Goal: Subscribe to service/newsletter

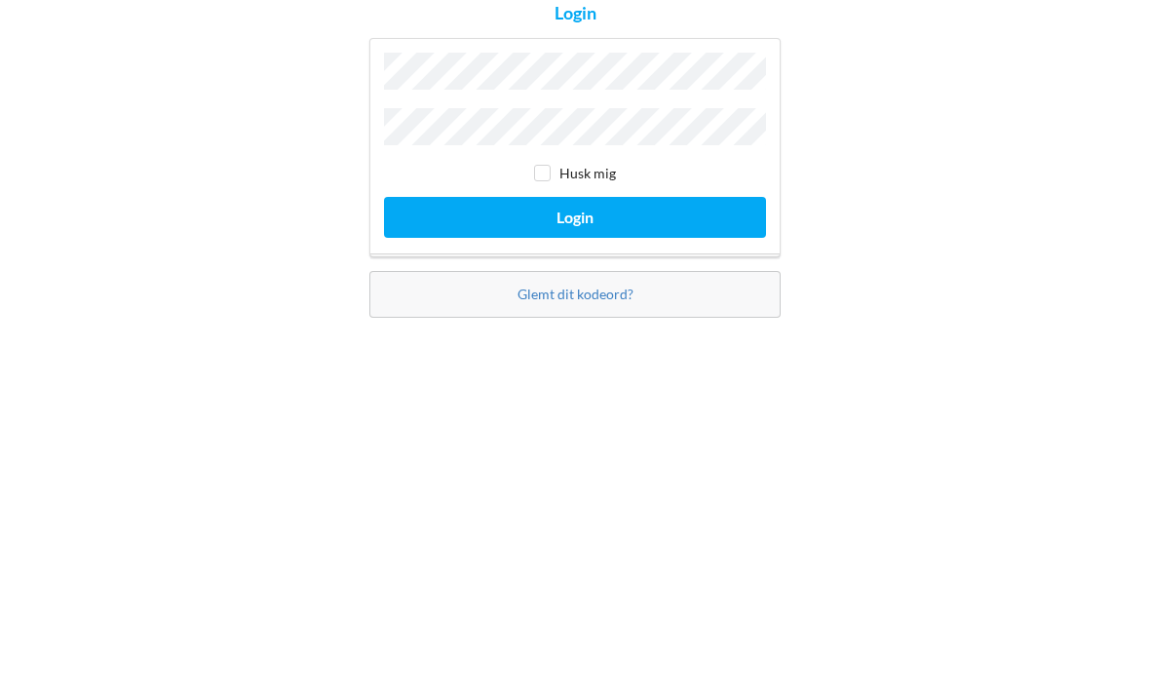
click at [667, 383] on button "Login" at bounding box center [575, 403] width 382 height 40
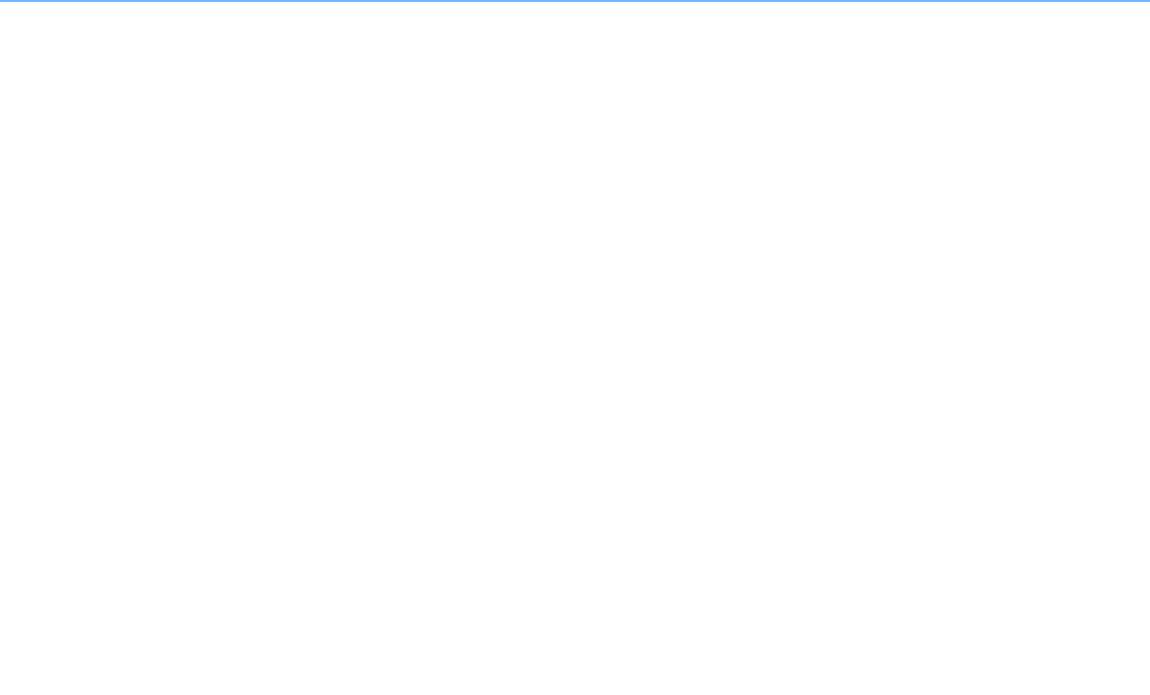
scroll to position [11, 0]
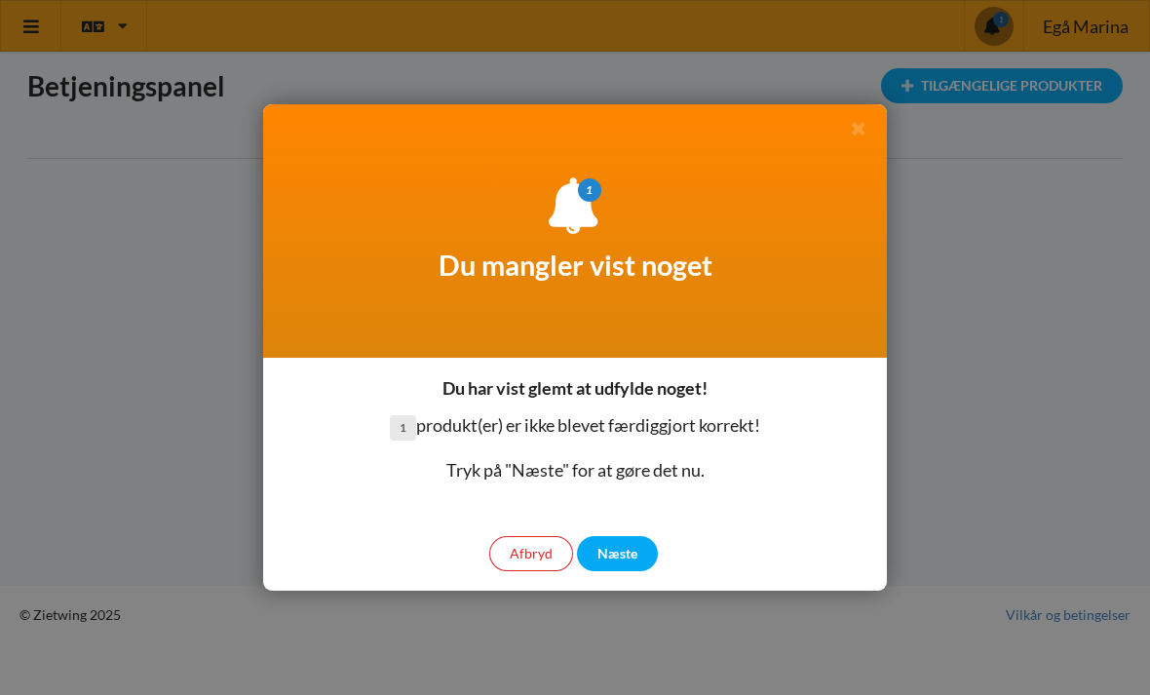
click at [639, 555] on div "Næste" at bounding box center [617, 553] width 81 height 35
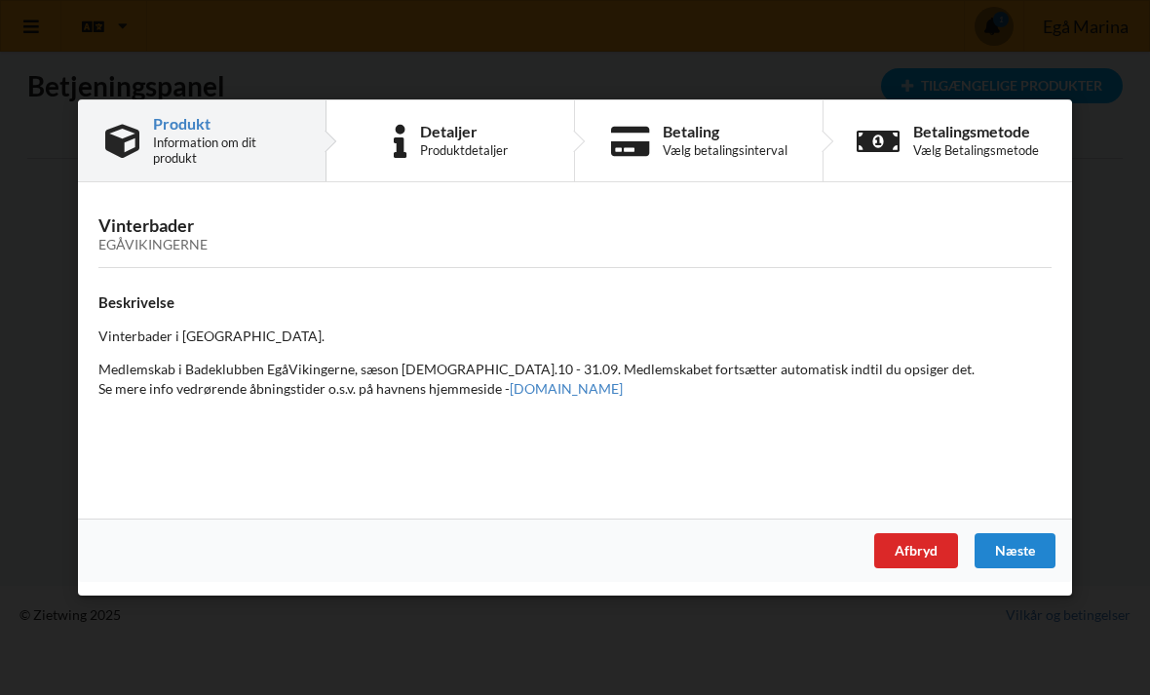
click at [1016, 546] on div "Næste" at bounding box center [1015, 550] width 81 height 35
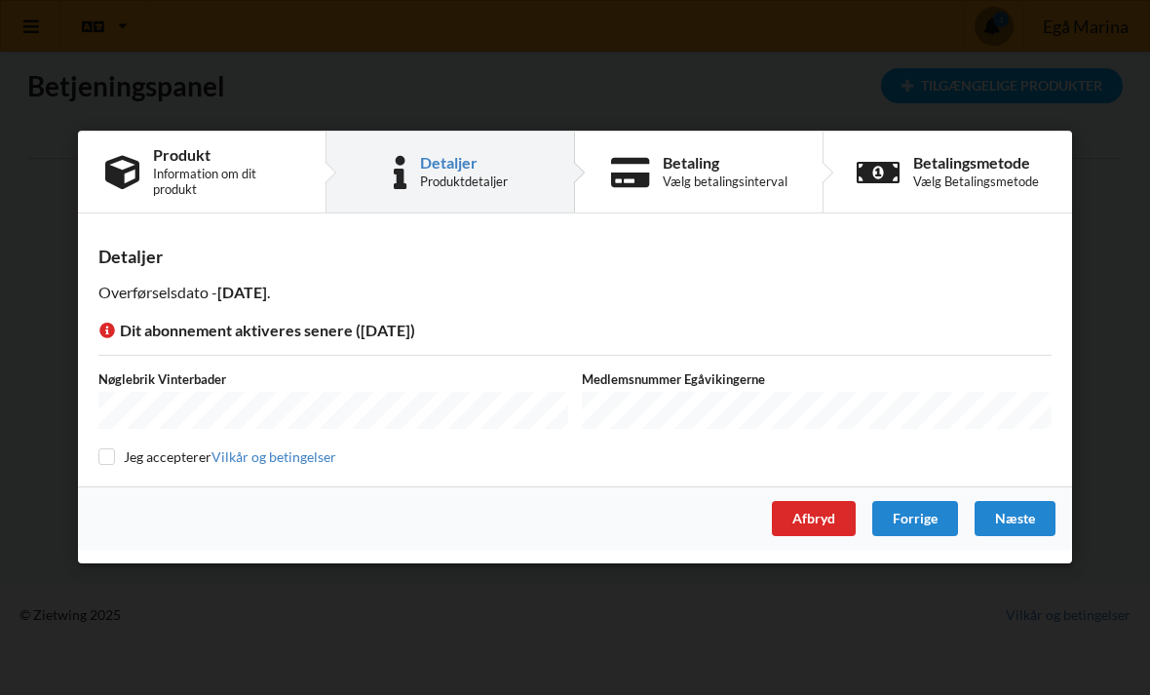
click at [111, 452] on input "checkbox" at bounding box center [106, 456] width 17 height 17
checkbox input "true"
click at [1015, 518] on div "Næste" at bounding box center [1015, 519] width 81 height 35
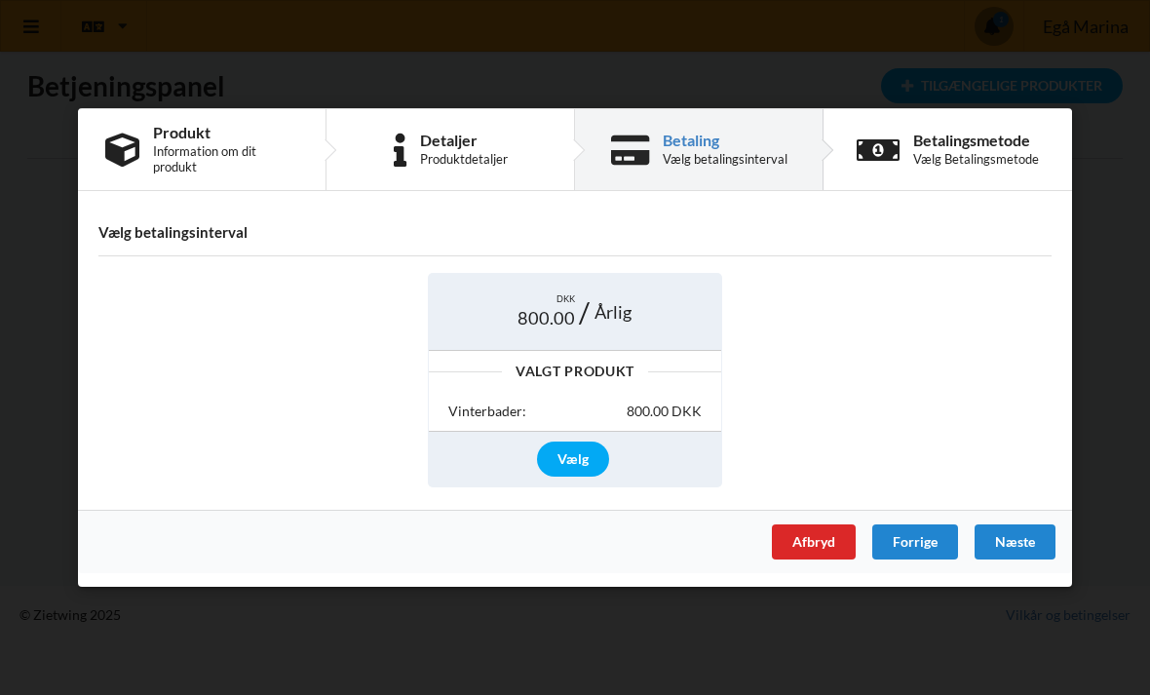
click at [568, 464] on div "Vælg" at bounding box center [573, 459] width 72 height 35
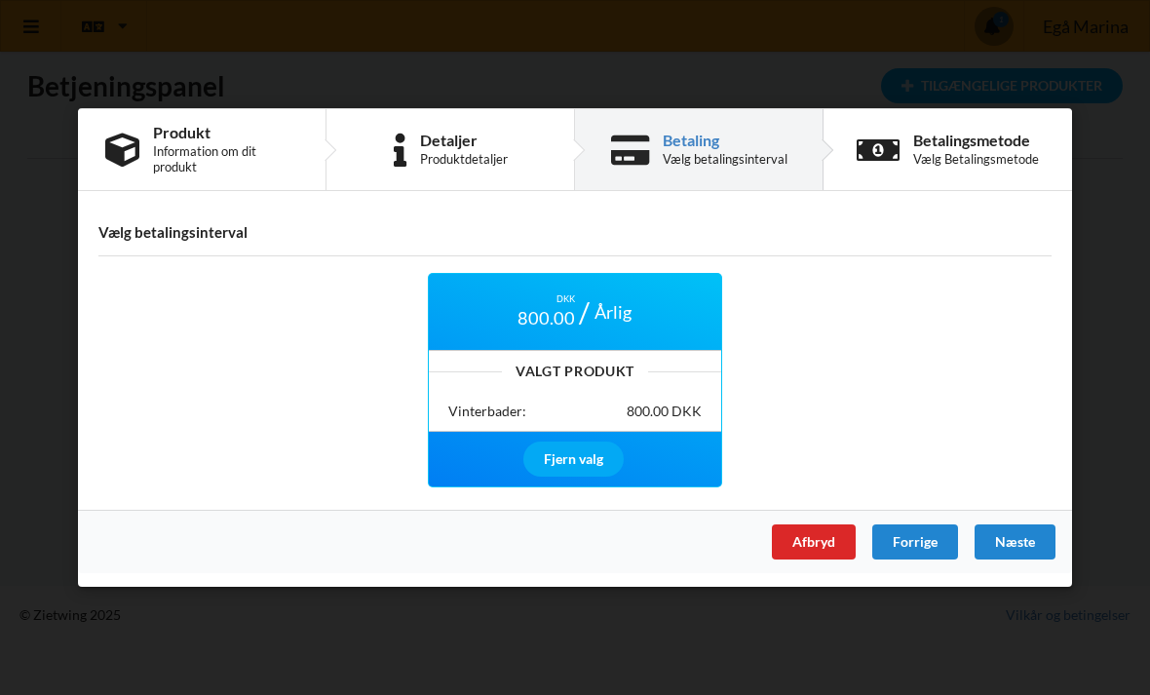
click at [1017, 533] on div "Næste" at bounding box center [1015, 542] width 81 height 35
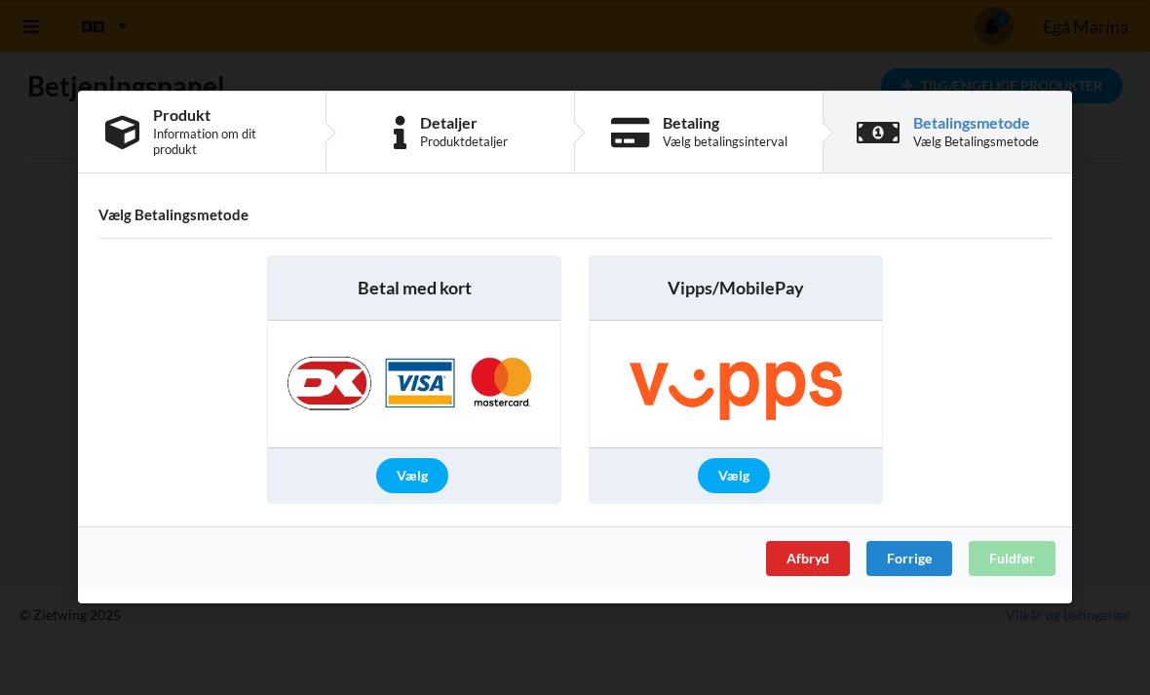
click at [413, 481] on div "Vælg" at bounding box center [412, 476] width 72 height 35
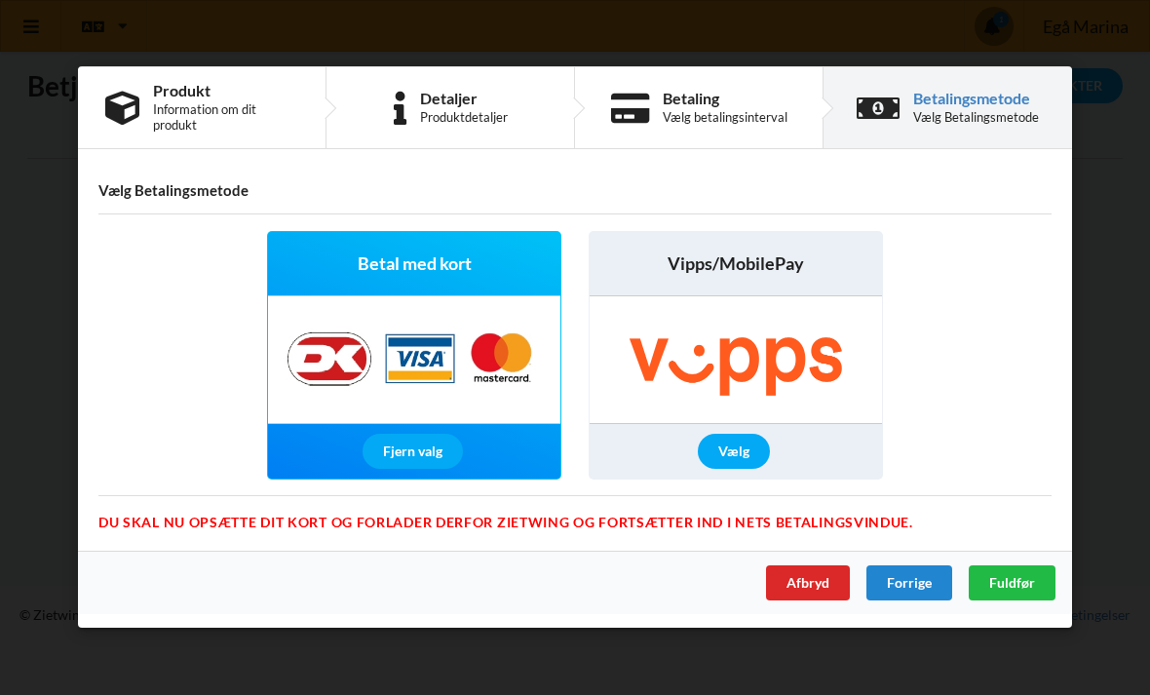
click at [1024, 590] on span "Fuldfør" at bounding box center [1013, 583] width 46 height 17
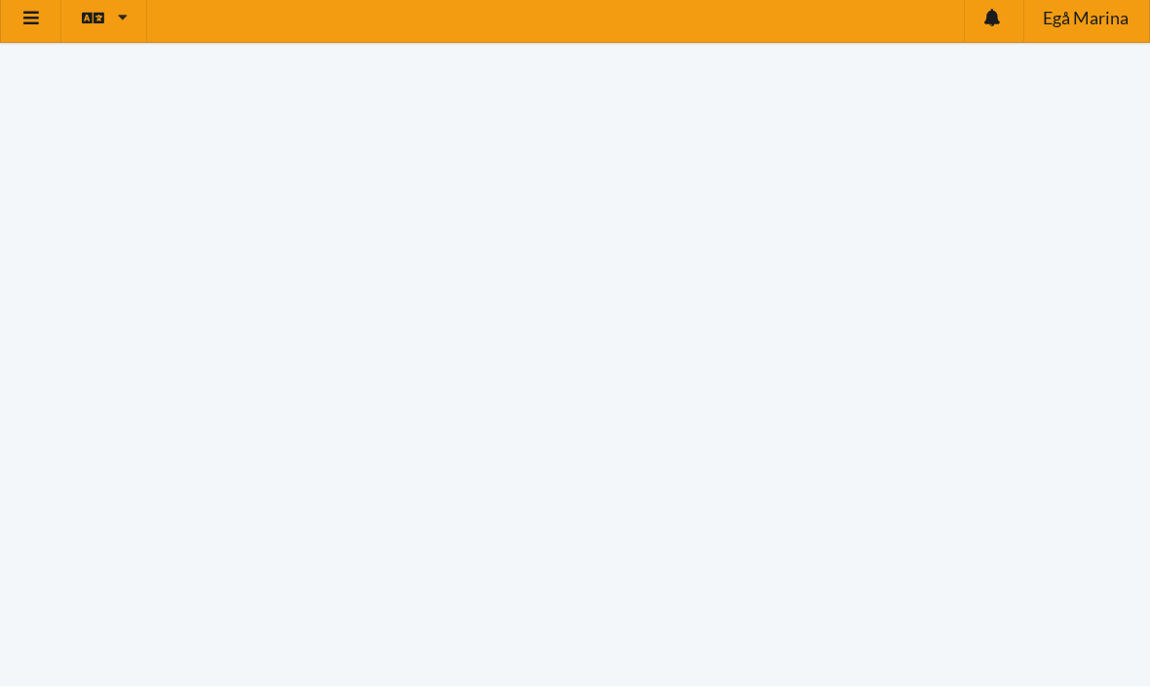
scroll to position [198, 0]
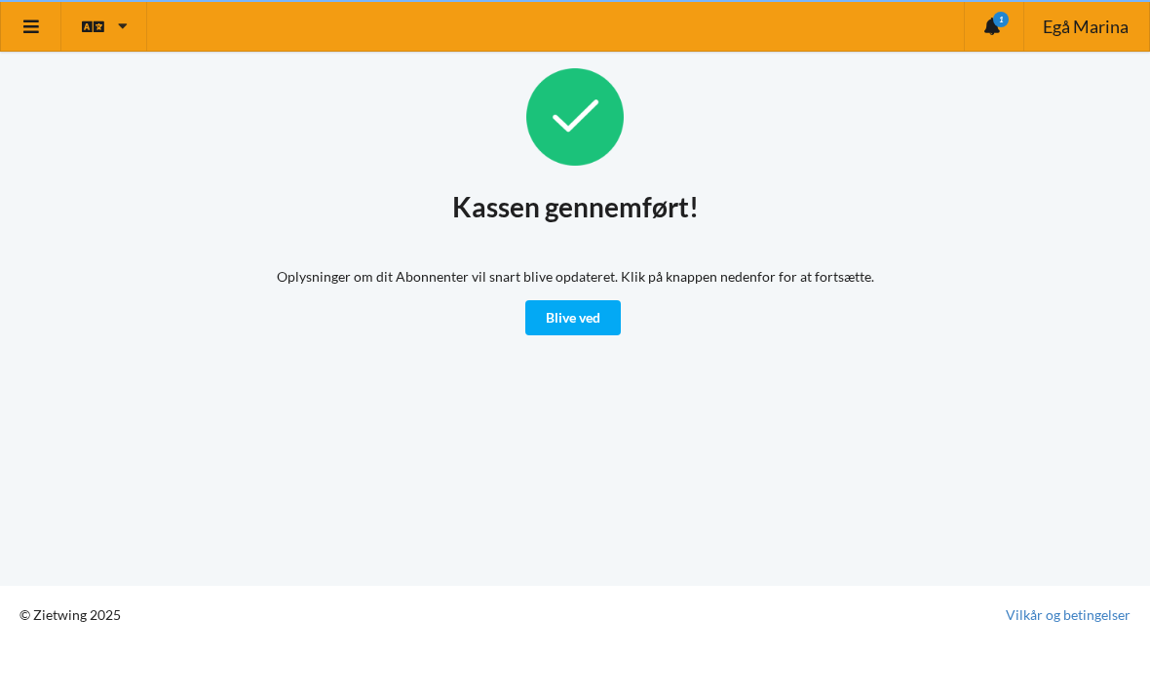
scroll to position [11, 0]
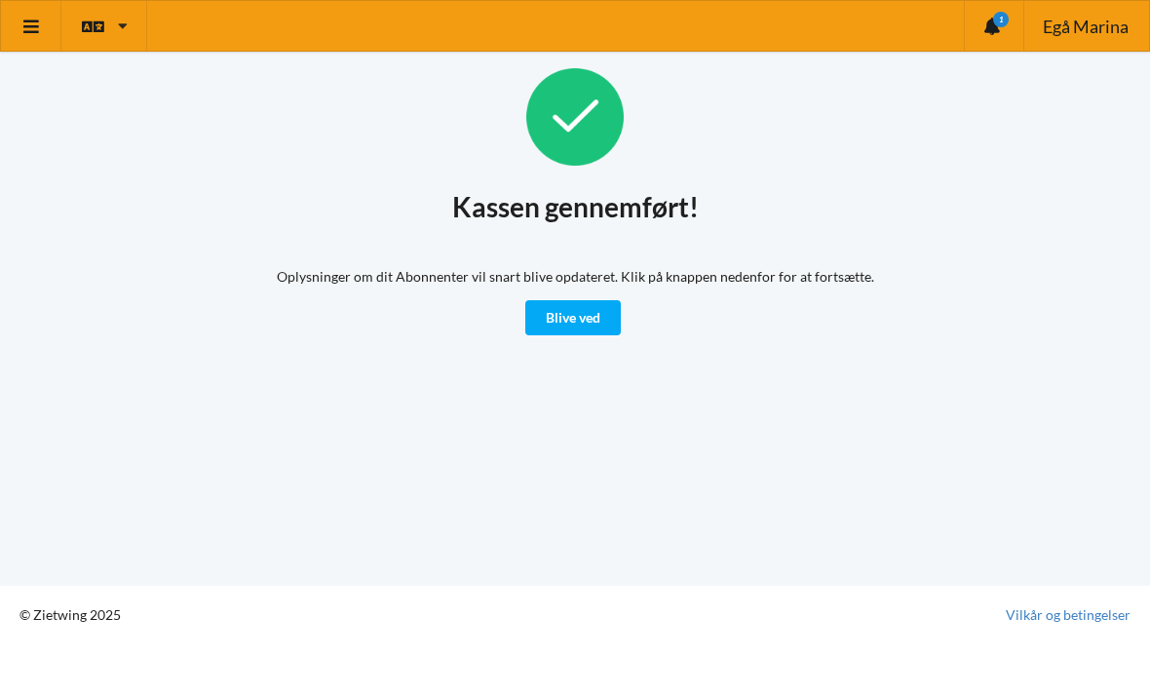
click at [584, 310] on link "Blive ved" at bounding box center [574, 317] width 96 height 35
